Goal: Transaction & Acquisition: Book appointment/travel/reservation

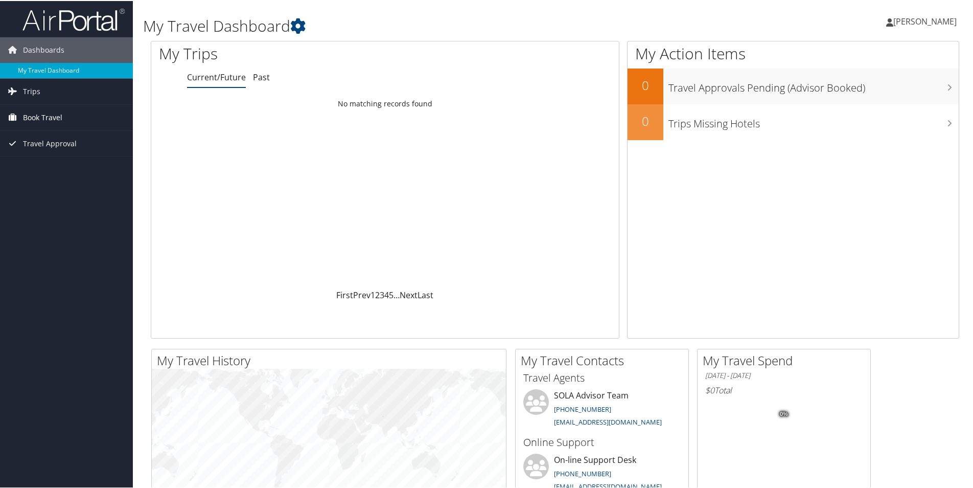
click at [37, 113] on span "Book Travel" at bounding box center [42, 117] width 39 height 26
click at [47, 168] on link "Book/Manage Online Trips" at bounding box center [66, 167] width 133 height 15
